Goal: Task Accomplishment & Management: Manage account settings

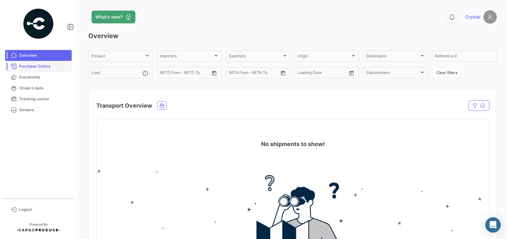
click at [41, 69] on span "Purchase Orders" at bounding box center [44, 66] width 50 height 6
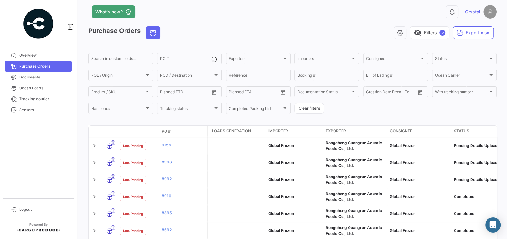
scroll to position [8, 0]
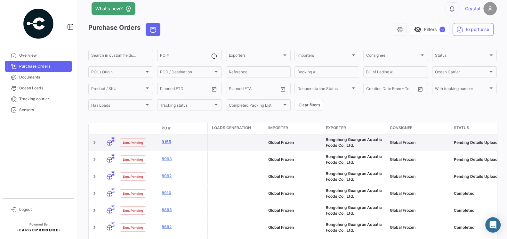
click at [169, 143] on link "9155" at bounding box center [183, 142] width 43 height 6
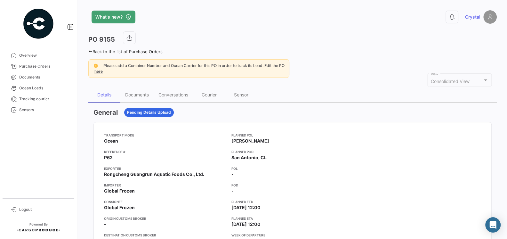
click at [182, 145] on div "Transport mode Ocean Reference # P62 Exporter Rongcheng Guangrun Aquatic Foods …" at bounding box center [165, 199] width 122 height 133
click at [135, 92] on div "Documents" at bounding box center [137, 94] width 24 height 5
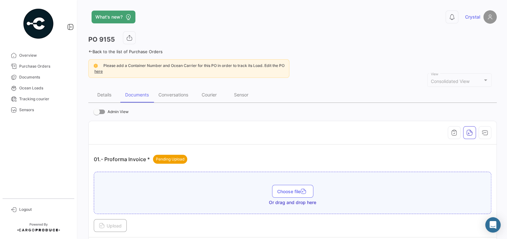
click at [234, 160] on div "01.- Proforma Invoice * Pending Upload" at bounding box center [293, 159] width 398 height 19
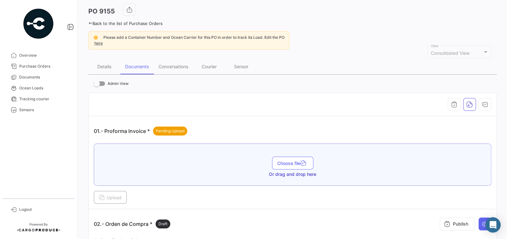
scroll to position [30, 0]
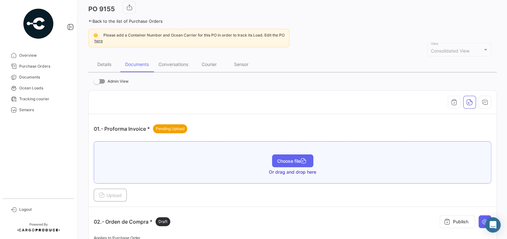
click at [281, 158] on span "Choose file" at bounding box center [292, 160] width 31 height 5
click at [284, 165] on span "Choose file" at bounding box center [292, 167] width 31 height 5
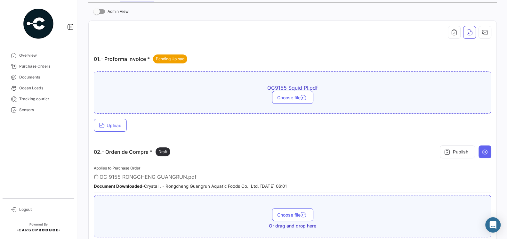
scroll to position [103, 0]
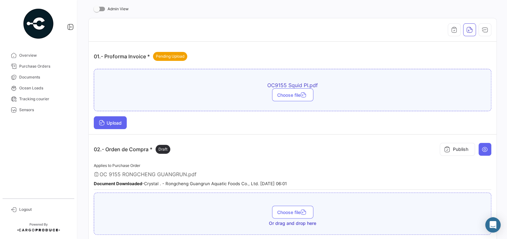
click at [123, 123] on button "Upload" at bounding box center [110, 122] width 33 height 13
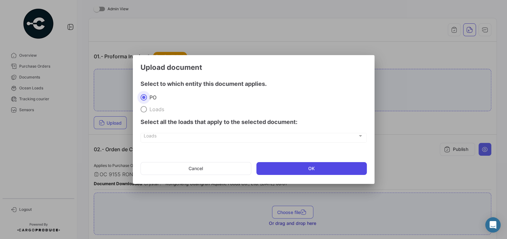
click at [268, 168] on button "OK" at bounding box center [312, 168] width 111 height 13
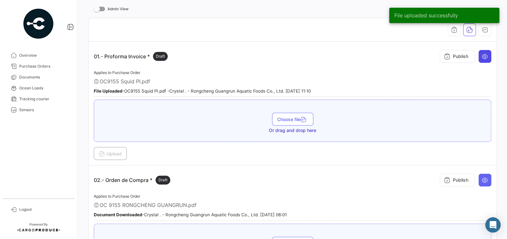
click at [488, 56] on icon at bounding box center [485, 56] width 6 height 6
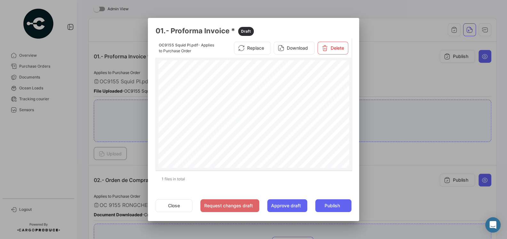
scroll to position [73, 0]
click at [177, 201] on button "Close" at bounding box center [174, 205] width 37 height 13
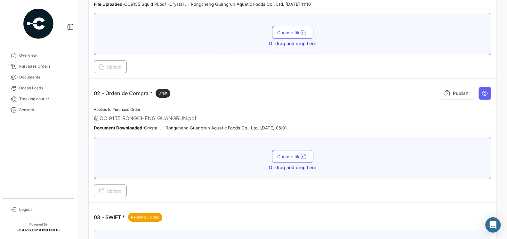
scroll to position [193, 0]
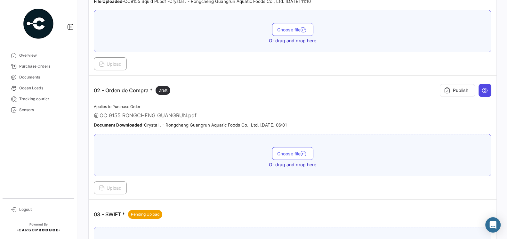
click at [483, 87] on icon at bounding box center [485, 90] width 6 height 6
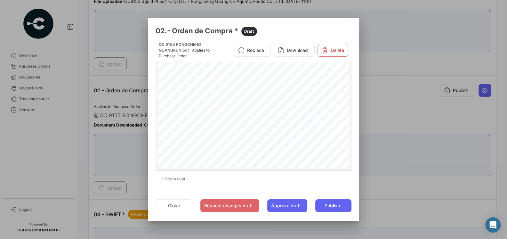
scroll to position [4, 0]
click at [175, 203] on button "Close" at bounding box center [174, 205] width 37 height 13
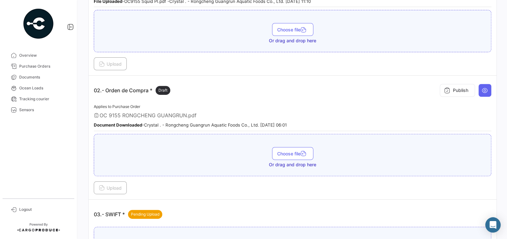
scroll to position [194, 0]
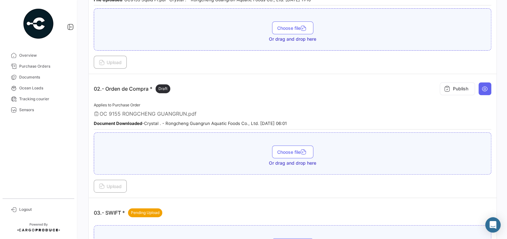
click at [485, 93] on div "Publish" at bounding box center [464, 88] width 54 height 19
click at [447, 87] on icon at bounding box center [447, 89] width 6 height 6
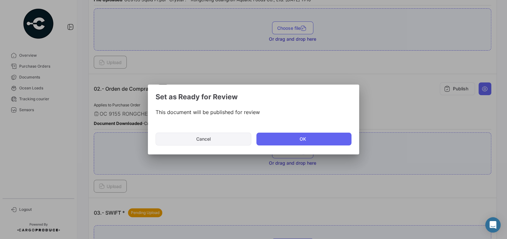
click at [231, 136] on button "Cancel" at bounding box center [204, 139] width 96 height 13
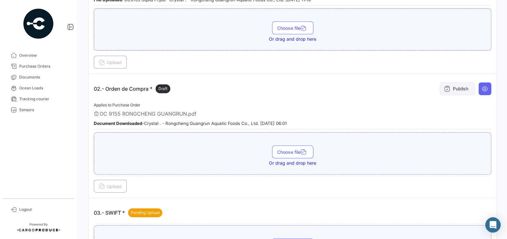
click at [445, 86] on icon at bounding box center [447, 89] width 6 height 6
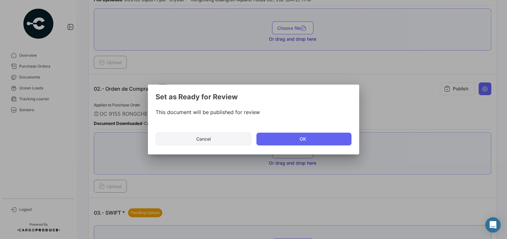
click at [220, 138] on button "Cancel" at bounding box center [204, 139] width 96 height 13
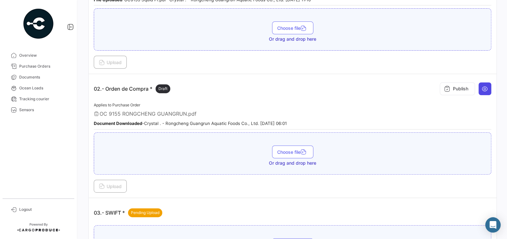
click at [483, 88] on icon at bounding box center [485, 89] width 6 height 6
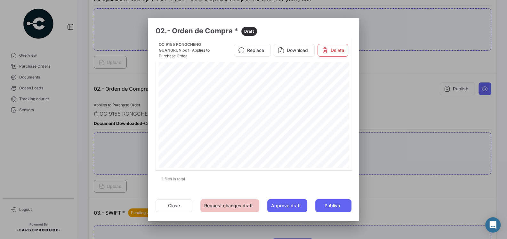
click at [246, 208] on button "Request changes draft" at bounding box center [230, 205] width 59 height 13
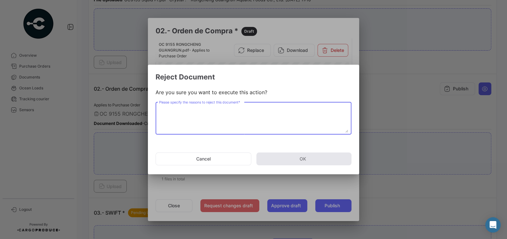
click at [233, 123] on textarea "Please specify the reasons to reject this document *" at bounding box center [253, 118] width 189 height 28
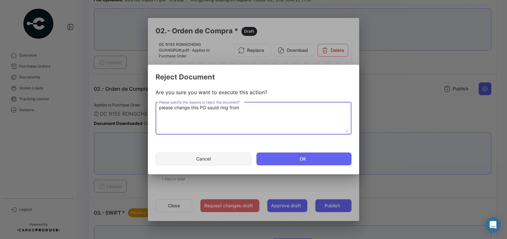
type textarea "please change this PO squid ring from"
click at [211, 161] on button "Cancel" at bounding box center [204, 158] width 96 height 13
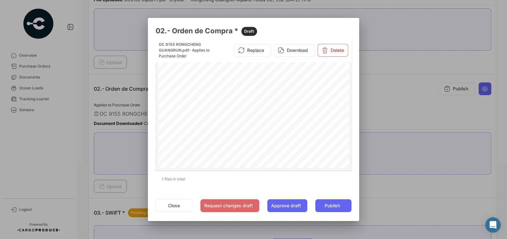
scroll to position [66, 0]
click at [254, 208] on button "Request changes draft" at bounding box center [230, 205] width 59 height 13
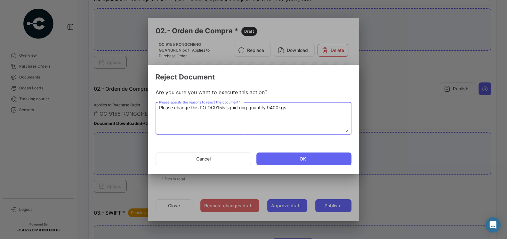
click at [269, 109] on textarea "Please change this PO OC9155 squid ring quantity 9400kgs" at bounding box center [253, 118] width 189 height 28
click at [299, 108] on textarea "Please change this PO OC9155 squid ring quantity 9,400kgs" at bounding box center [253, 118] width 189 height 28
click at [322, 109] on textarea "Please change this PO OC9155 squid ring quantity 9,400kgs to be 8,800kgs, or th…" at bounding box center [253, 118] width 189 height 28
click at [209, 113] on textarea "Please change this PO OC9155 squid ring quantity 9,400kgs to be 8,800kgs, same …" at bounding box center [253, 118] width 189 height 28
click at [217, 120] on textarea "Please change this PO OC9155 squid ring quantity 9,400kgs to be 8,800kgs, same …" at bounding box center [253, 118] width 189 height 28
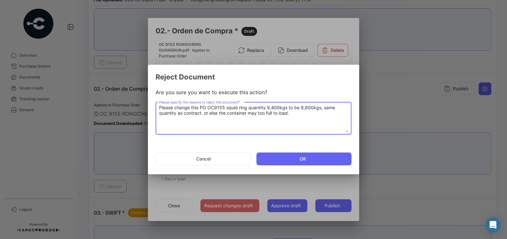
click at [217, 115] on textarea "Please change this PO OC9155 squid ring quantity 9,400kgs to be 8,800kgs, same …" at bounding box center [253, 118] width 189 height 28
type textarea "Please change this PO OC9155 squid ring quantity 9,400kgs to be 8,800kgs, same …"
click at [296, 156] on button "OK" at bounding box center [304, 158] width 95 height 13
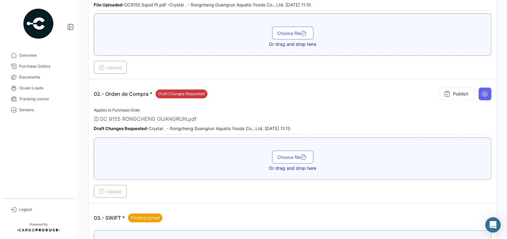
click at [316, 111] on div "Applies to Purchase Order OC 9155 RONGCHENG GUANGRUN.pdf Draft Changes Requeste…" at bounding box center [293, 120] width 398 height 28
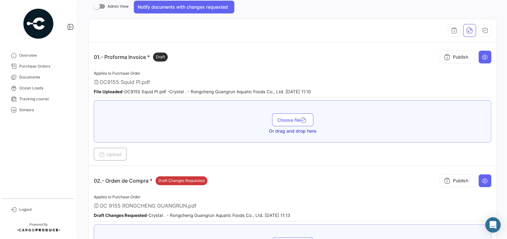
scroll to position [52, 0]
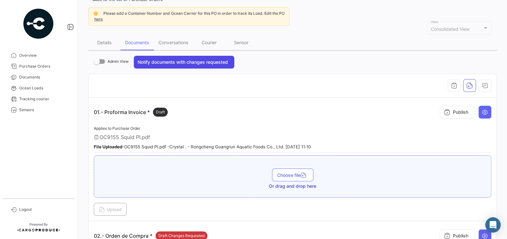
click at [145, 63] on button "Notify documents with changes requested" at bounding box center [184, 62] width 101 height 13
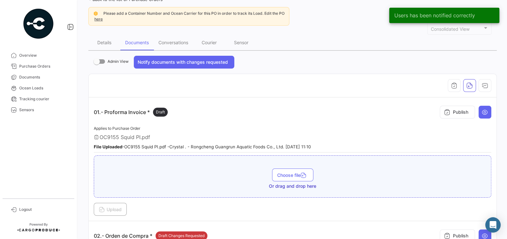
click at [239, 122] on app-document-grouped "01.- Proforma Invoice * Draft Publish Applies to Purchase Order OC9155 Squid PI…" at bounding box center [293, 159] width 398 height 113
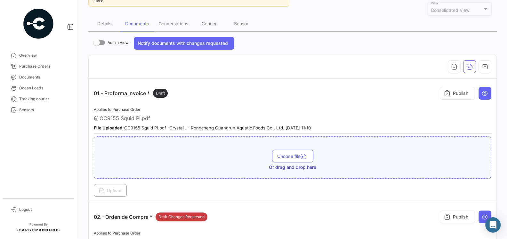
scroll to position [0, 0]
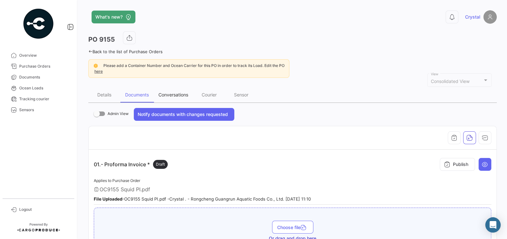
click at [177, 98] on div "Conversations" at bounding box center [173, 94] width 39 height 15
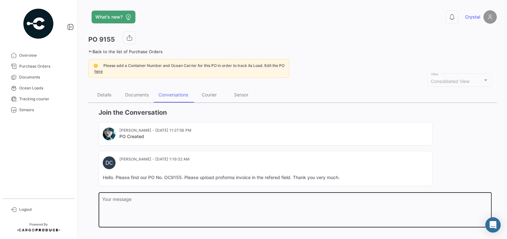
click at [239, 200] on textarea "Your message" at bounding box center [295, 211] width 387 height 28
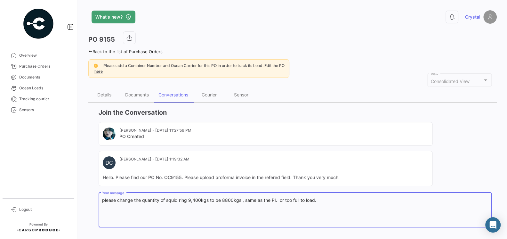
click at [103, 200] on textarea "please change the quantity of squid ring 9,400kgs to be 8800kgs , same as the P…" at bounding box center [295, 211] width 387 height 28
click at [331, 200] on textarea "1.please change the quantity of squid ring 9,400kgs to be 8800kgs , same as the…" at bounding box center [295, 211] width 387 height 28
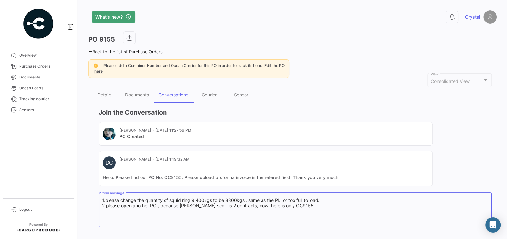
click at [274, 203] on textarea "1.please change the quantity of squid ring 9,400kgs to be 8800kgs , same as the…" at bounding box center [295, 211] width 387 height 28
click at [274, 204] on textarea "1.please change the quantity of squid ring 9,400kgs to be 8800kgs , same as the…" at bounding box center [295, 211] width 387 height 28
click at [319, 210] on textarea "1.please change the quantity of squid ring 9,400kgs to be 8800kgs , same as the…" at bounding box center [295, 211] width 387 height 28
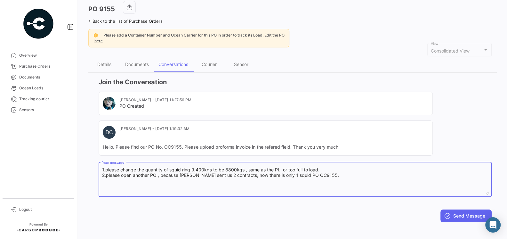
scroll to position [33, 0]
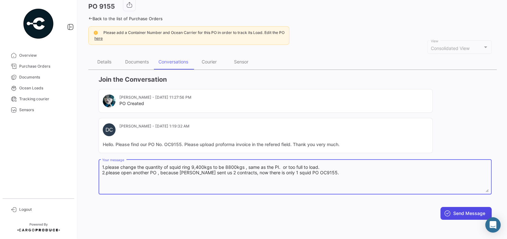
type textarea "1.please change the quantity of squid ring 9,400kgs to be 8800kgs , same as the…"
click at [459, 213] on button "Send Message" at bounding box center [466, 213] width 51 height 13
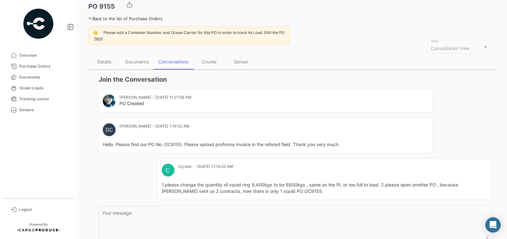
click at [390, 145] on mat-card-content "Hello. Please find our PO No. OC9155. Please upload proforma invoice in the ref…" at bounding box center [266, 144] width 326 height 6
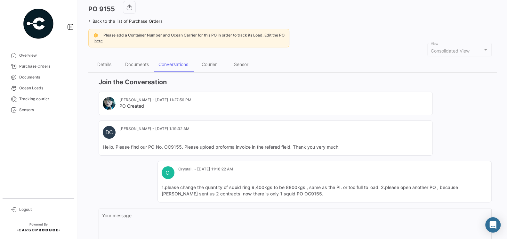
scroll to position [0, 0]
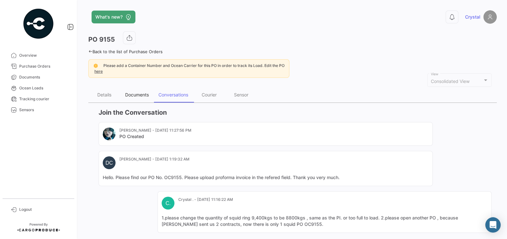
click at [141, 95] on div "Documents" at bounding box center [137, 94] width 24 height 5
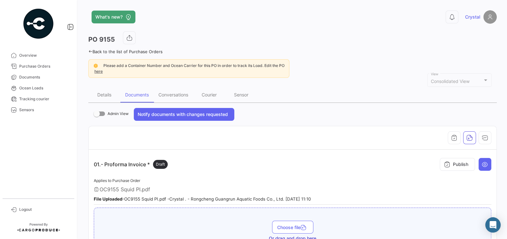
click at [246, 163] on div "01.- Proforma Invoice * Draft Publish" at bounding box center [293, 164] width 398 height 19
